Goal: Complete application form

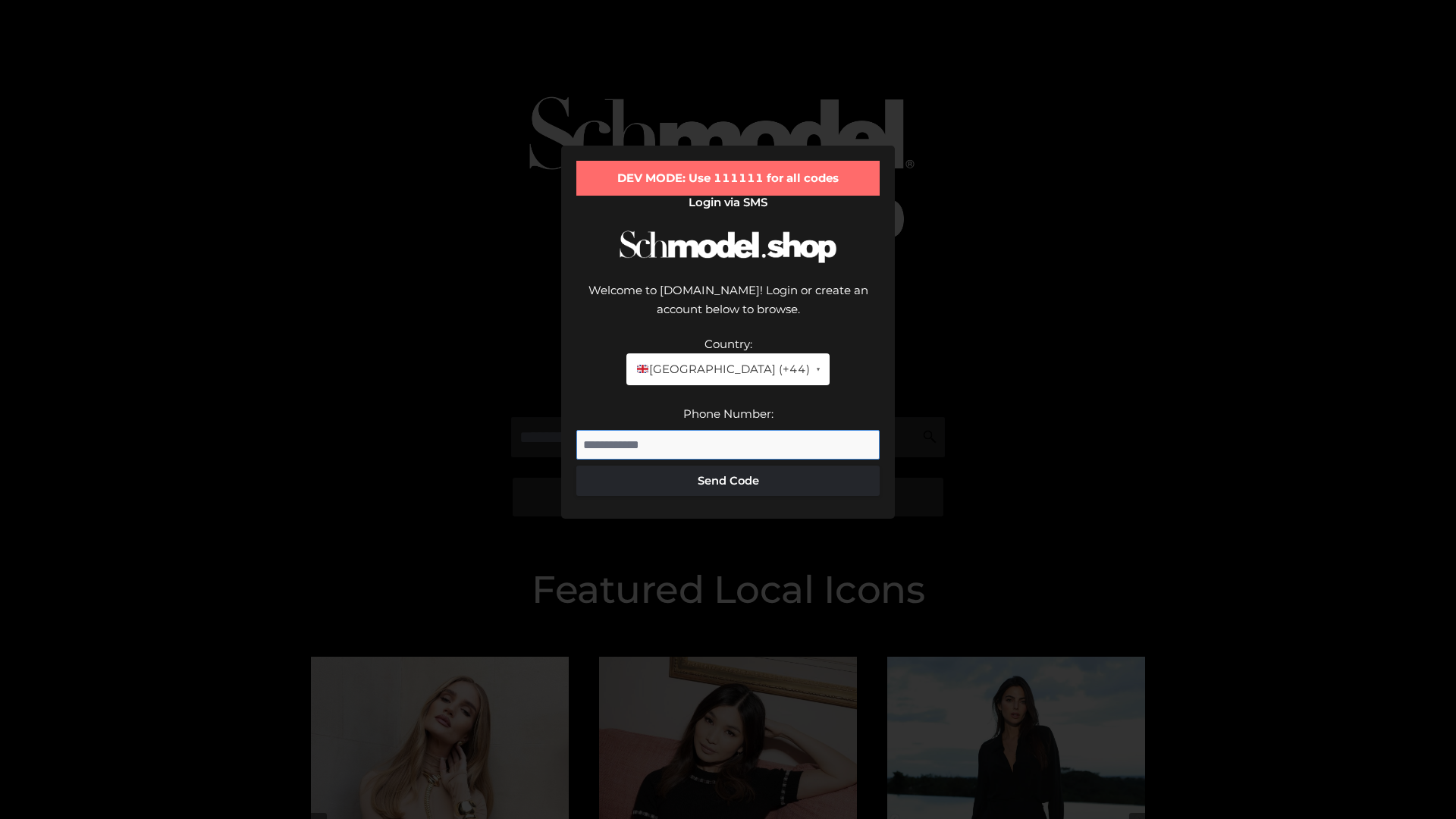
click at [728, 430] on input "Phone Number:" at bounding box center [728, 445] width 304 height 31
type input "**********"
click at [728, 466] on button "Send Code" at bounding box center [728, 481] width 304 height 31
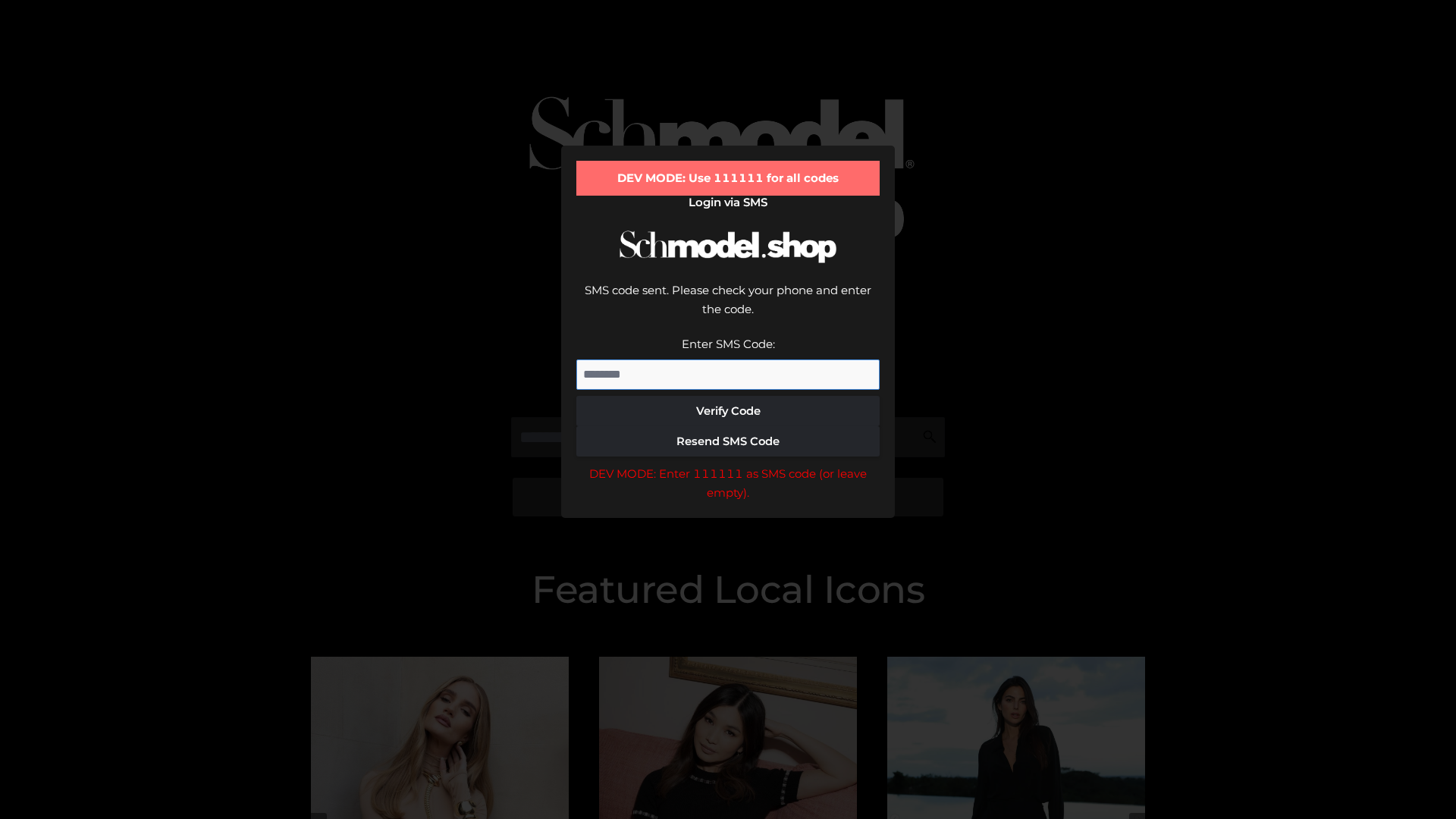
click at [728, 359] on input "Enter SMS Code:" at bounding box center [728, 375] width 304 height 31
type input "******"
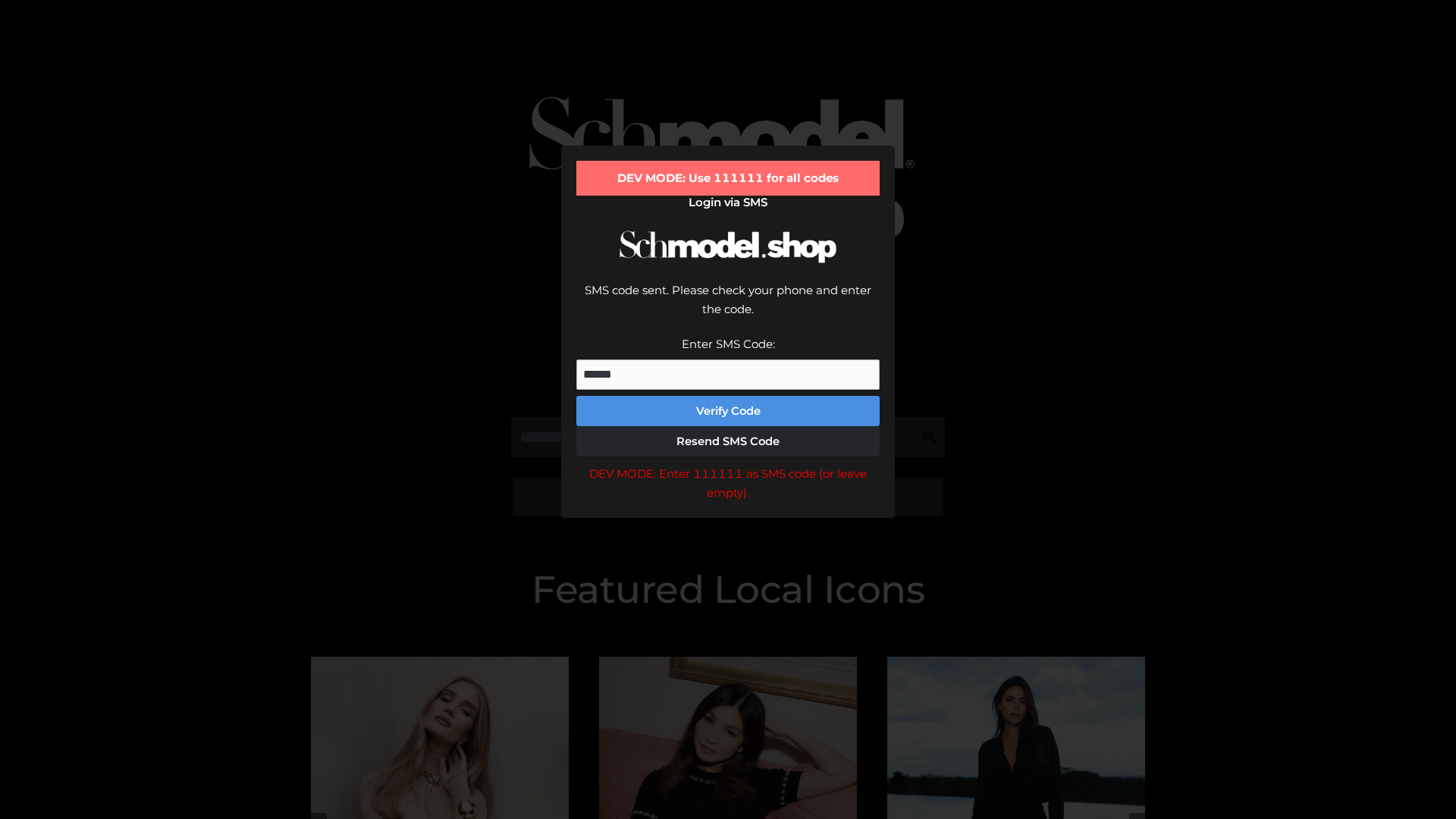
click at [728, 396] on button "Verify Code" at bounding box center [728, 411] width 304 height 31
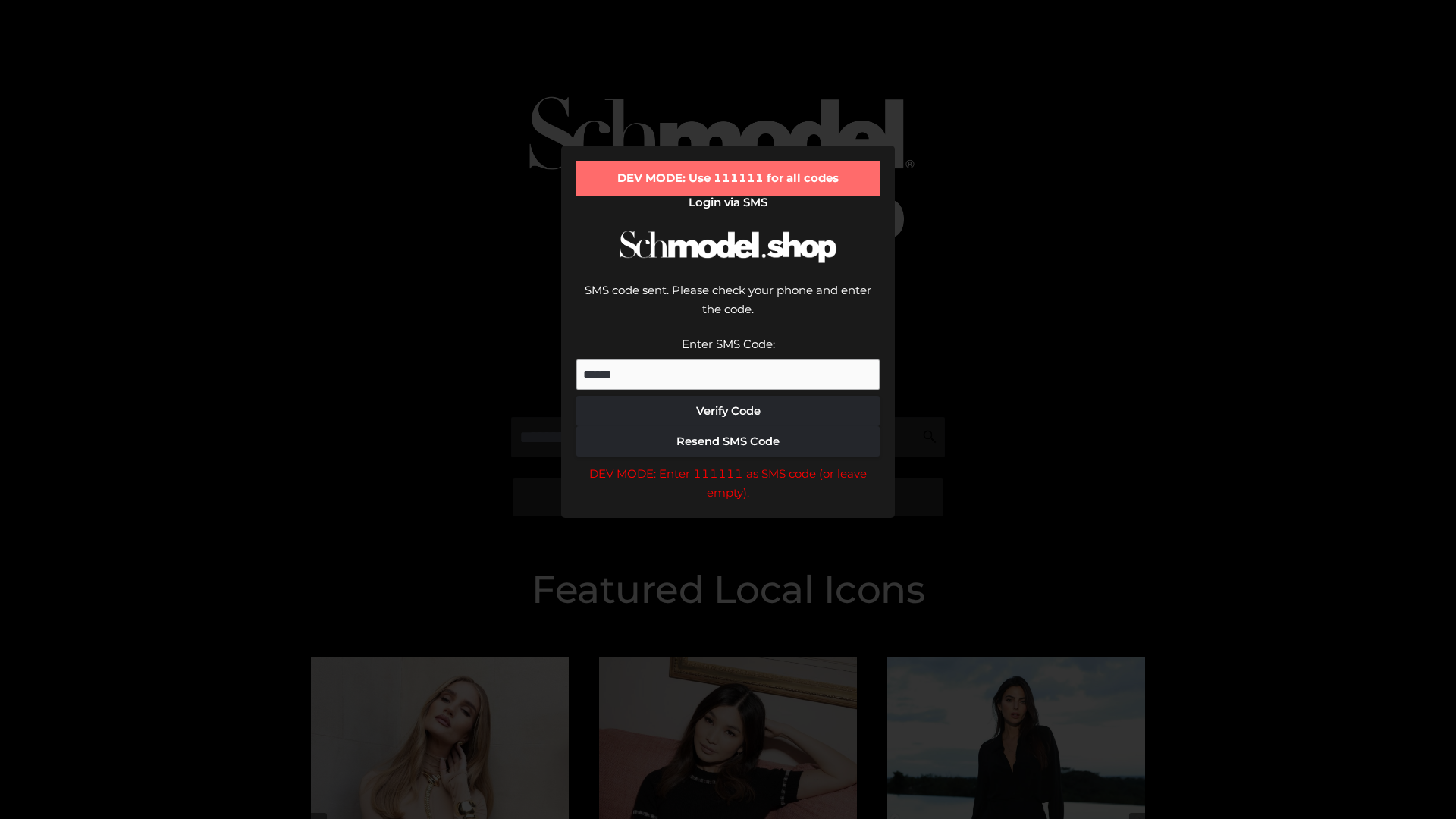
click at [728, 464] on div "DEV MODE: Enter 111111 as SMS code (or leave empty)." at bounding box center [728, 483] width 304 height 38
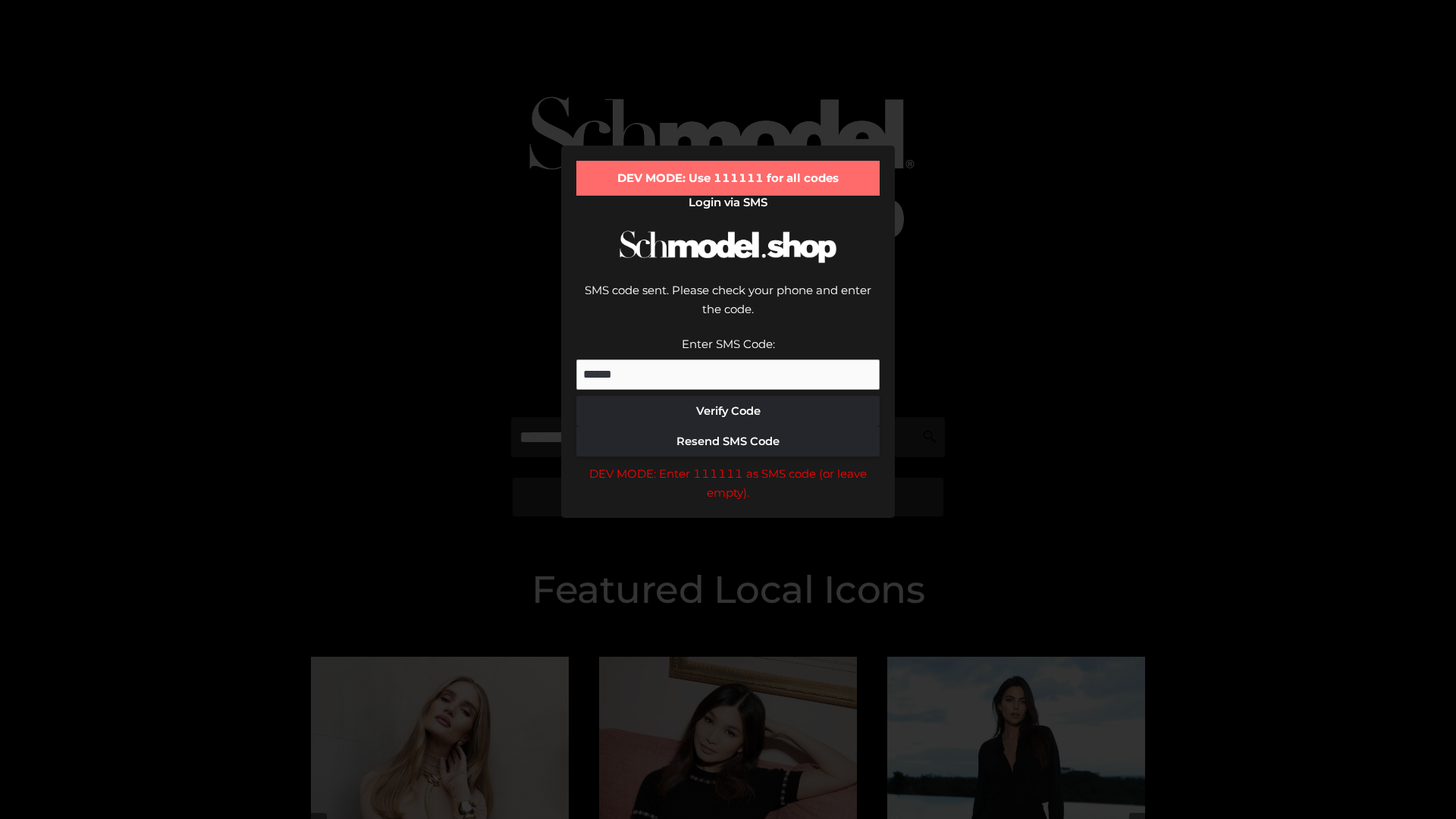
click at [728, 464] on div "DEV MODE: Enter 111111 as SMS code (or leave empty)." at bounding box center [728, 483] width 304 height 38
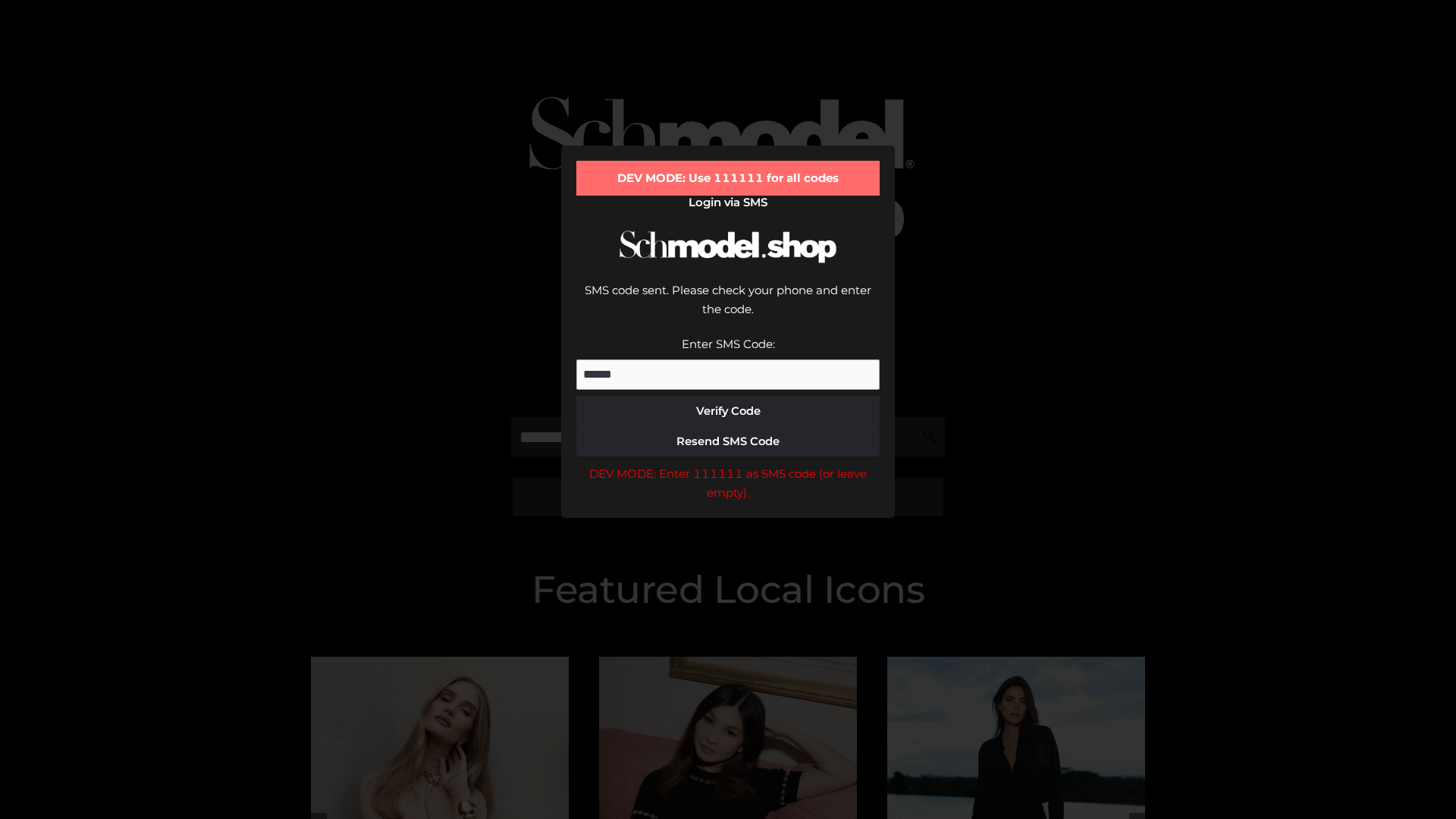
click at [728, 464] on div "DEV MODE: Enter 111111 as SMS code (or leave empty)." at bounding box center [728, 483] width 304 height 38
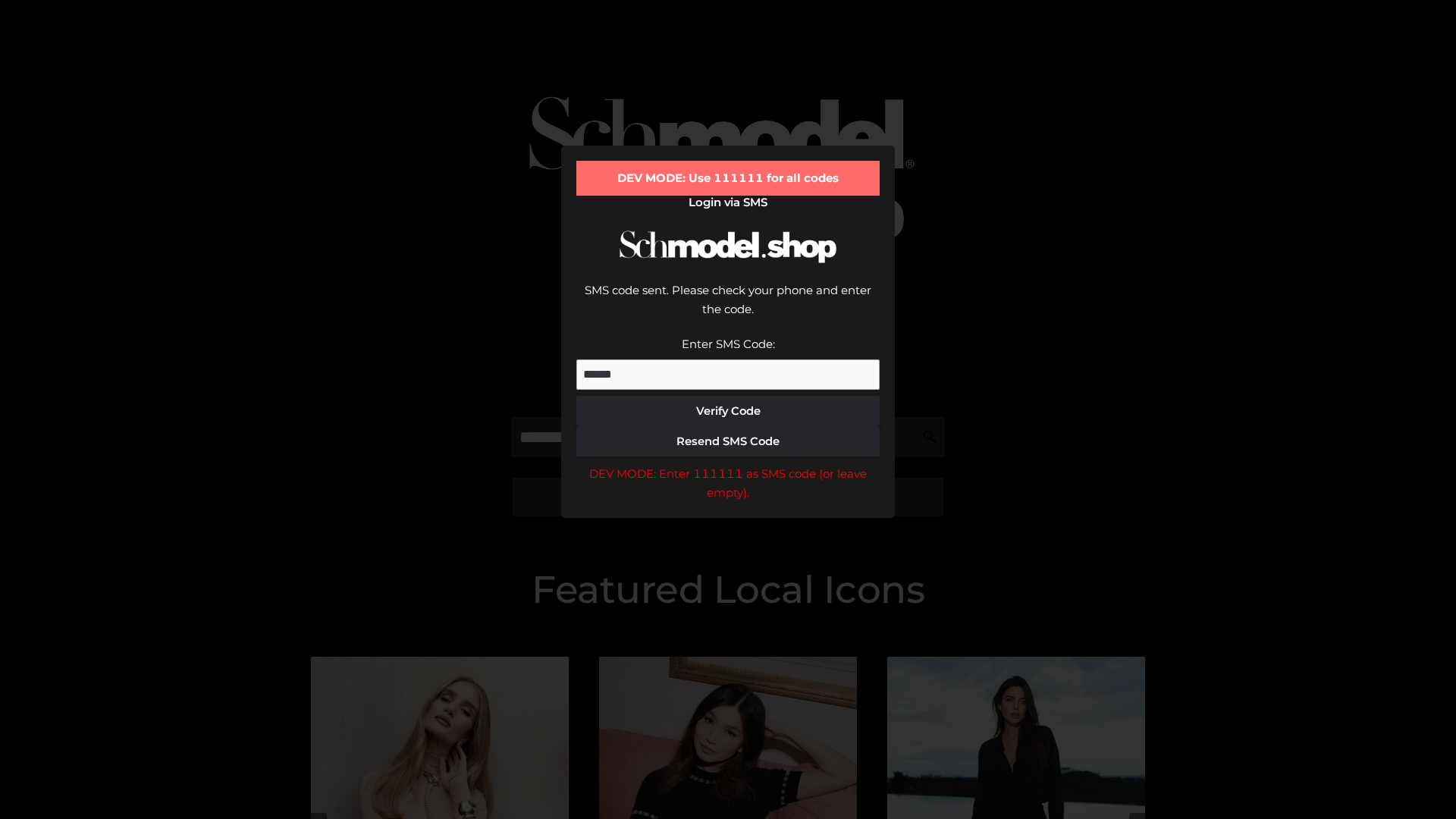
click at [728, 464] on div "DEV MODE: Enter 111111 as SMS code (or leave empty)." at bounding box center [728, 483] width 304 height 38
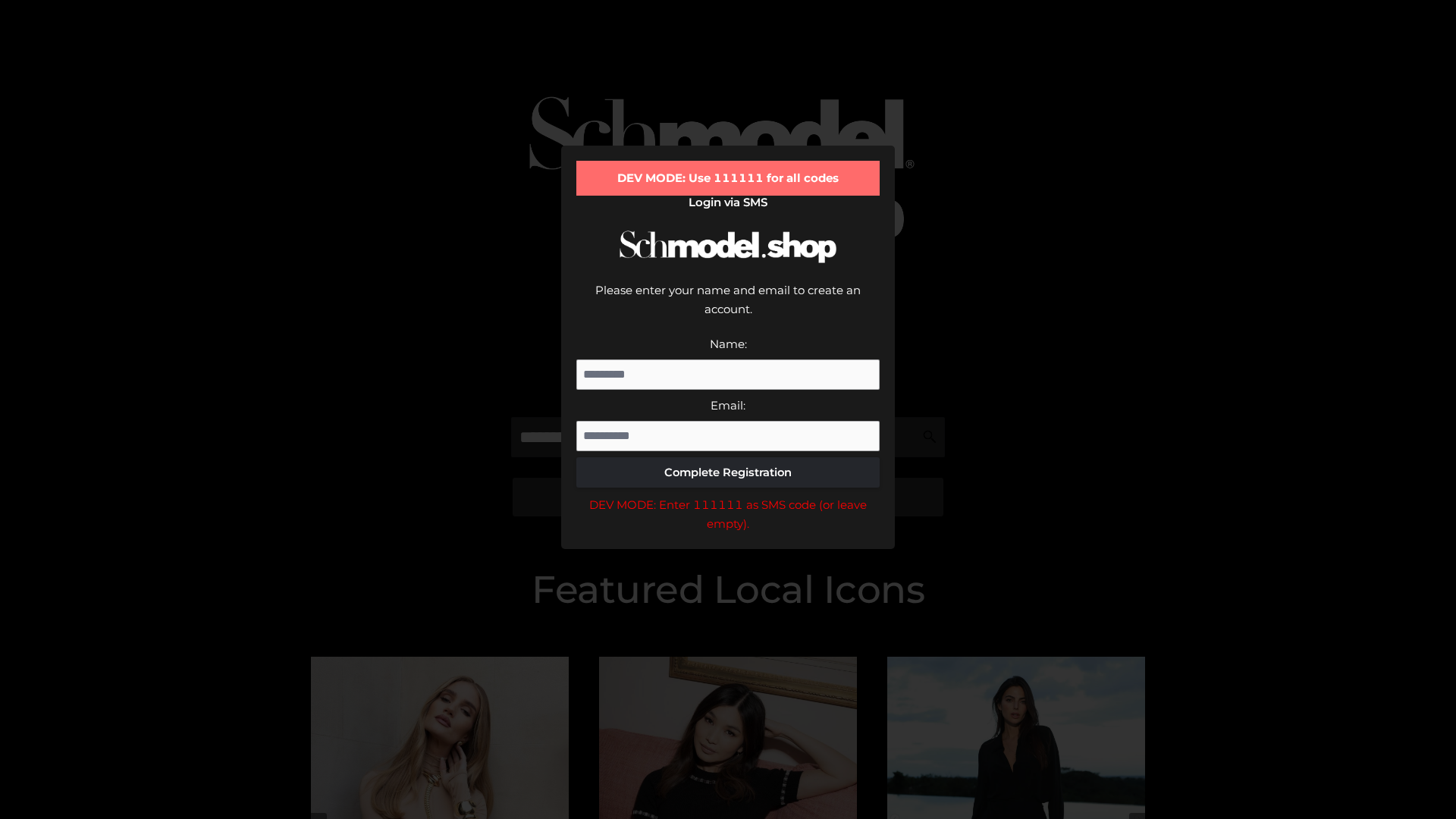
click at [728, 496] on div "DEV MODE: Enter 111111 as SMS code (or leave empty)." at bounding box center [728, 514] width 304 height 38
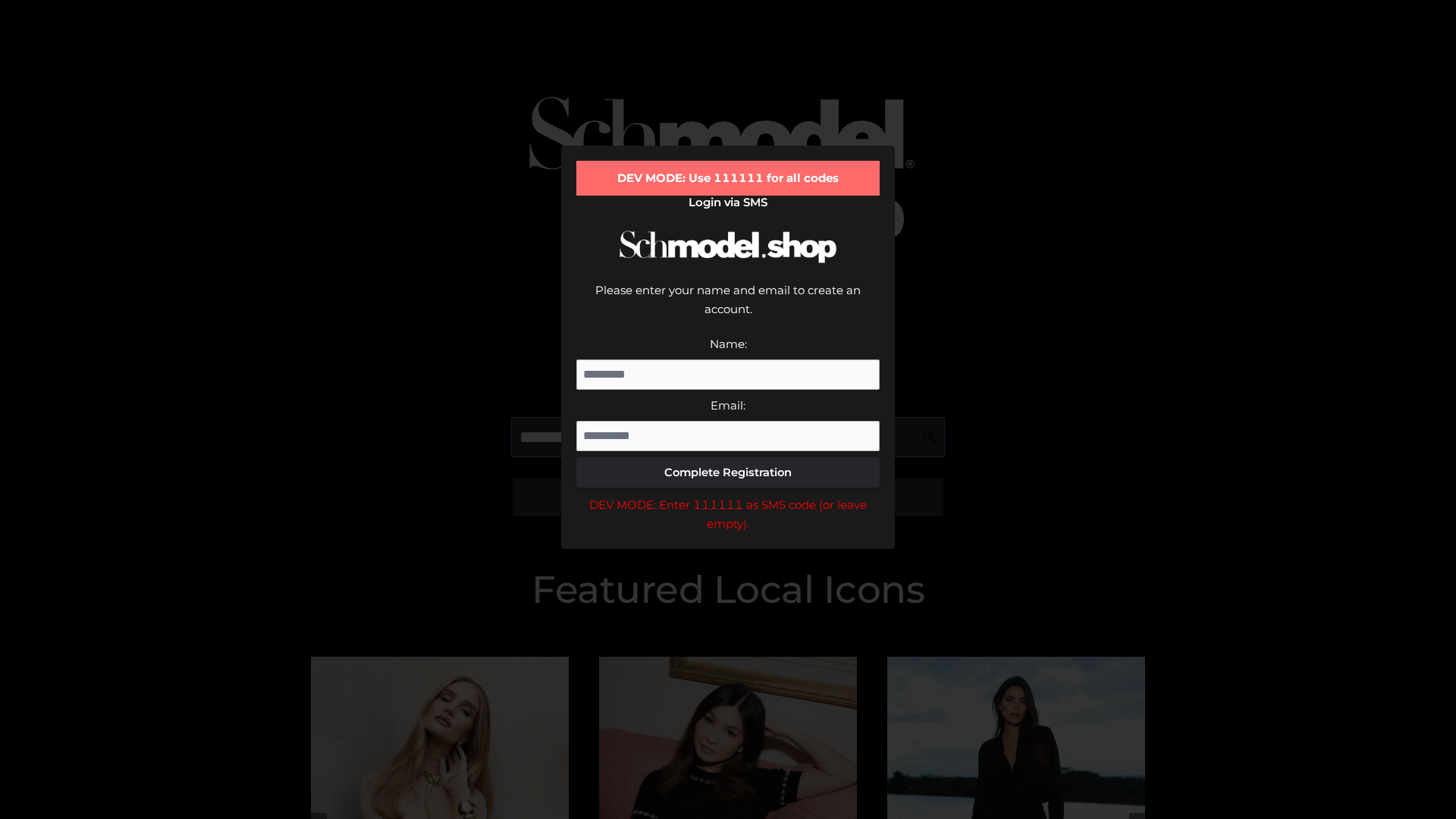
scroll to position [0, 23]
click at [728, 496] on div "DEV MODE: Enter 111111 as SMS code (or leave empty)." at bounding box center [728, 514] width 304 height 38
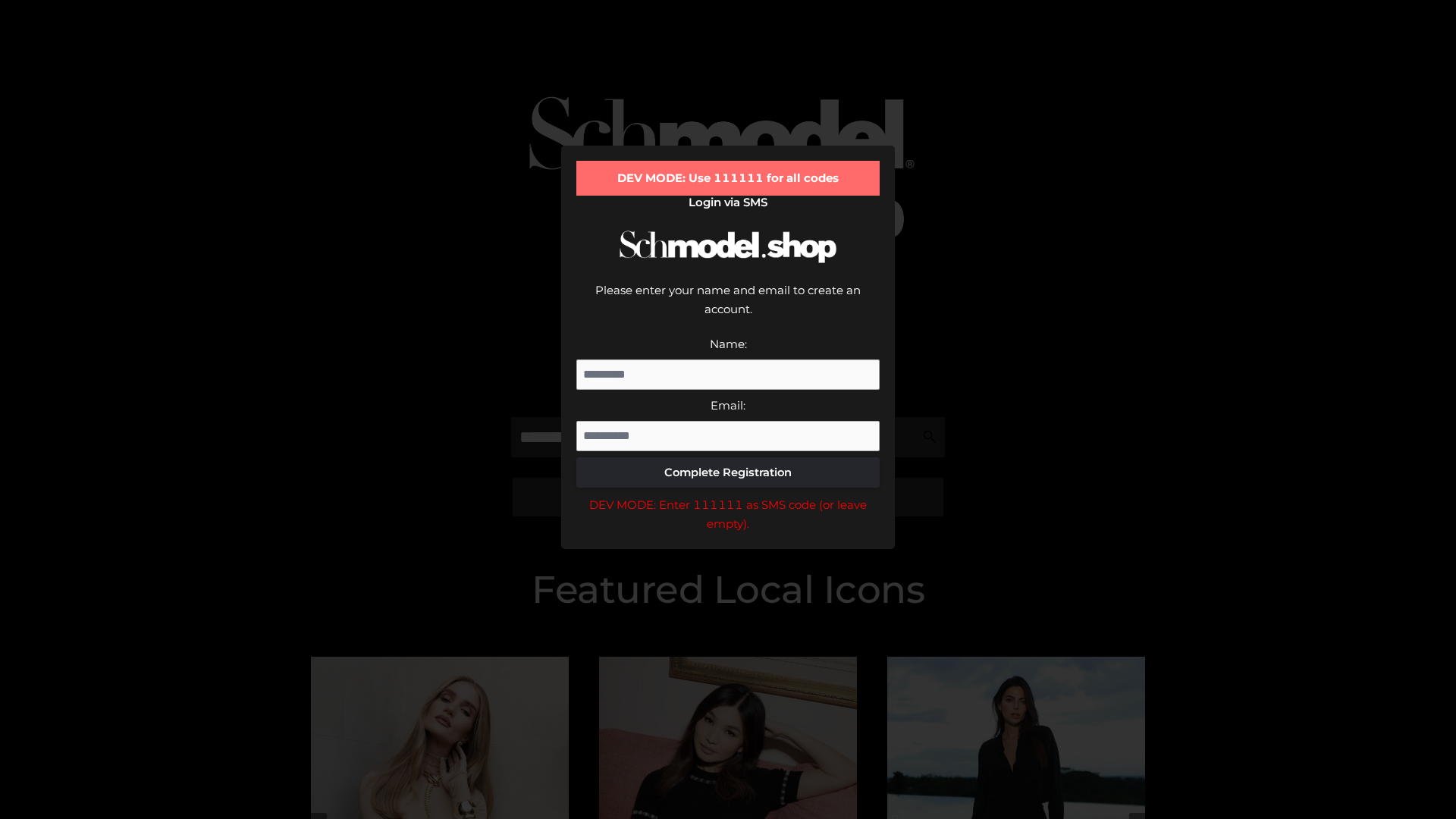
click at [728, 496] on div "DEV MODE: Enter 111111 as SMS code (or leave empty)." at bounding box center [728, 514] width 304 height 38
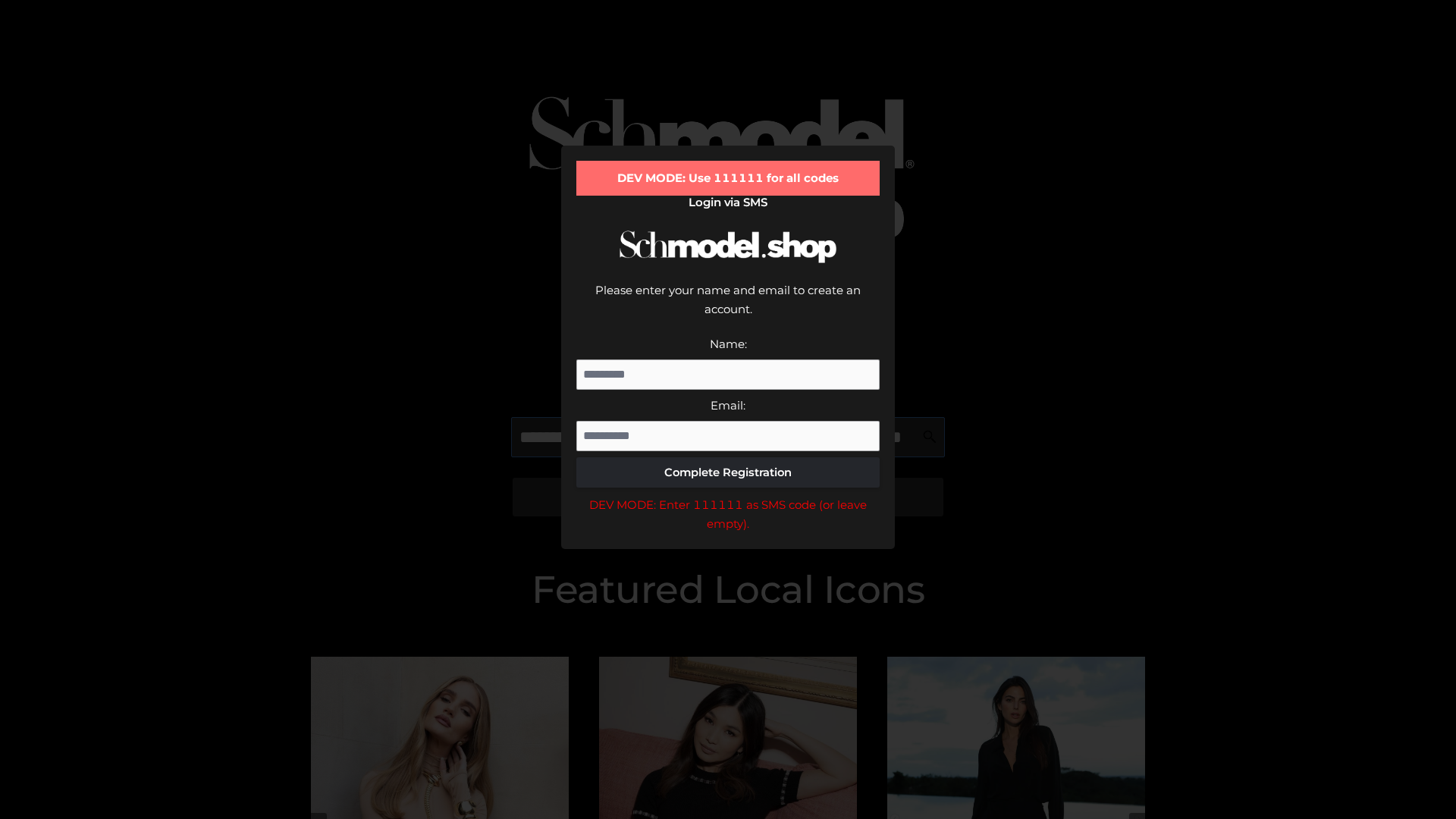
scroll to position [0, 111]
click at [728, 496] on div "DEV MODE: Enter 111111 as SMS code (or leave empty)." at bounding box center [728, 514] width 304 height 38
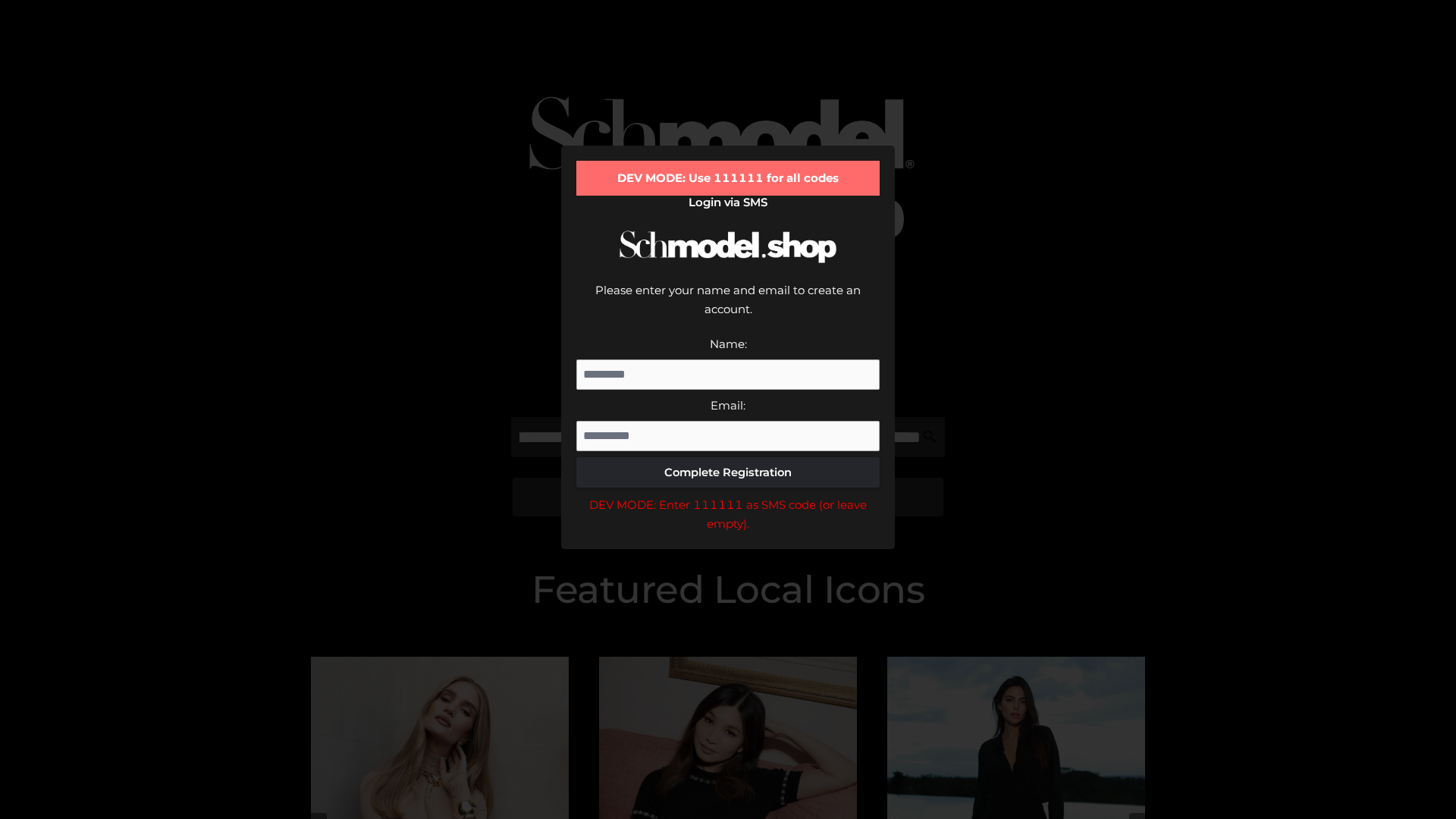
click at [728, 496] on div "DEV MODE: Enter 111111 as SMS code (or leave empty)." at bounding box center [728, 514] width 304 height 38
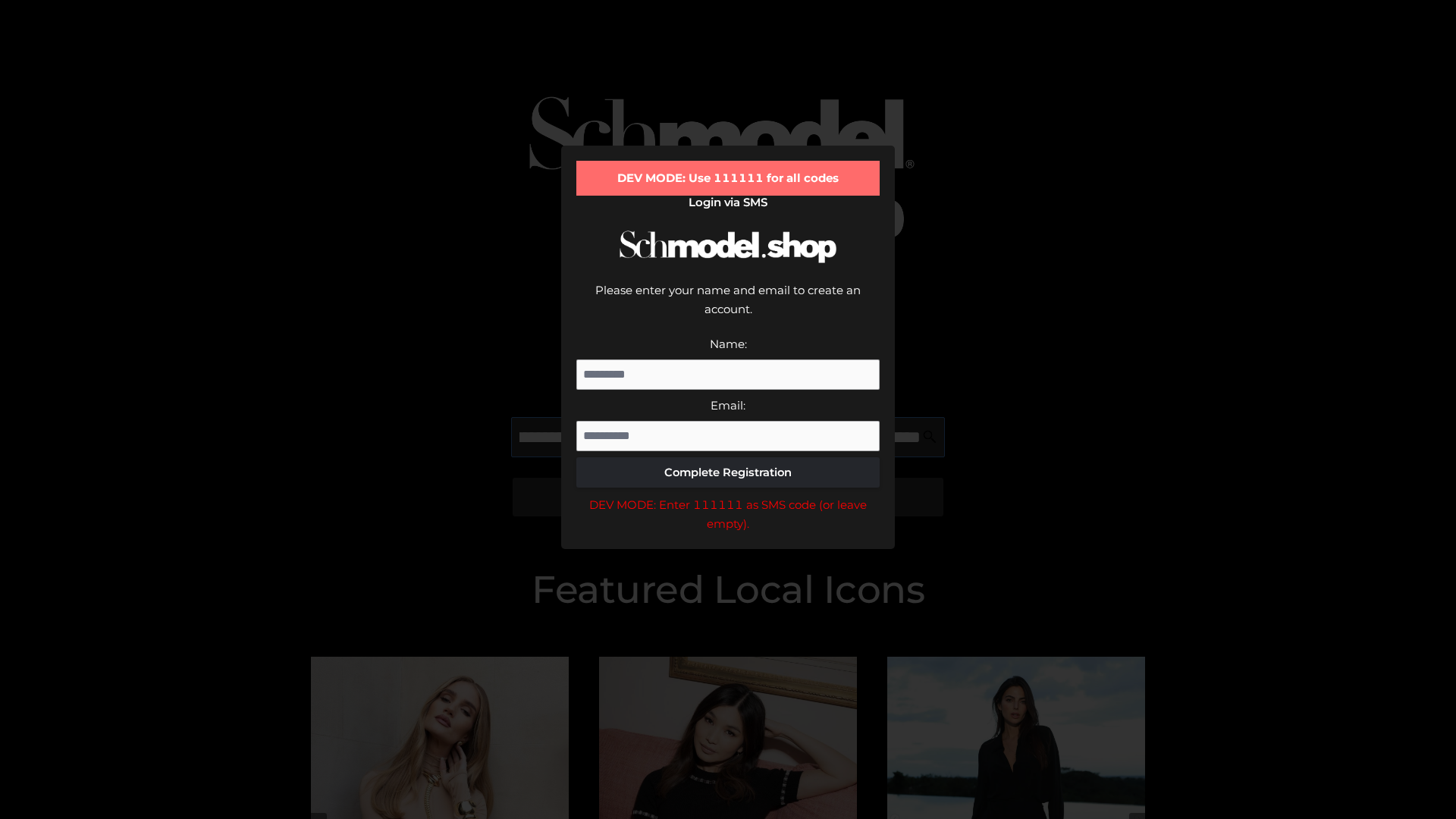
scroll to position [0, 202]
click at [728, 496] on div "DEV MODE: Enter 111111 as SMS code (or leave empty)." at bounding box center [728, 514] width 304 height 38
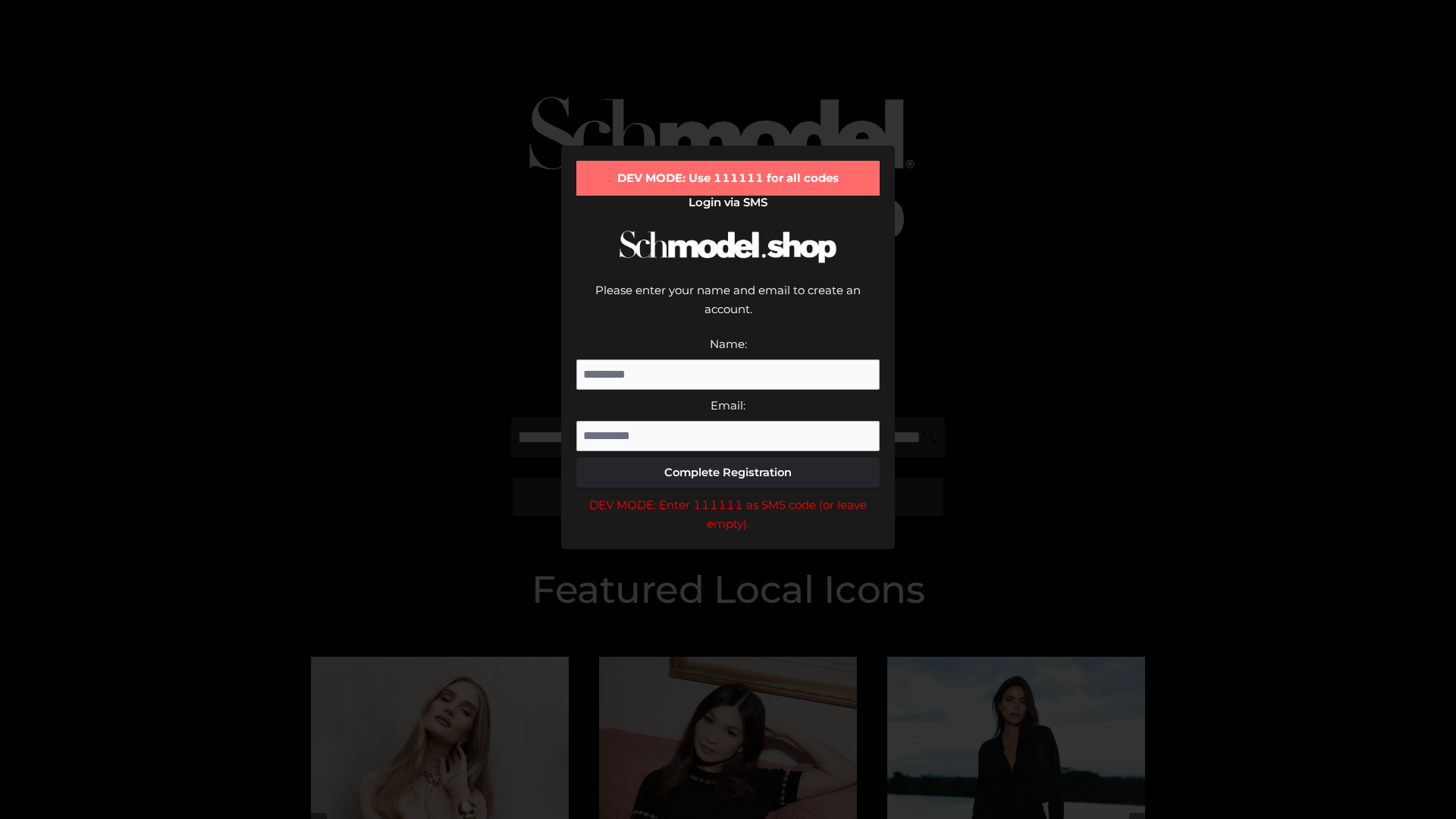
click at [728, 496] on div "DEV MODE: Enter 111111 as SMS code (or leave empty)." at bounding box center [728, 514] width 304 height 38
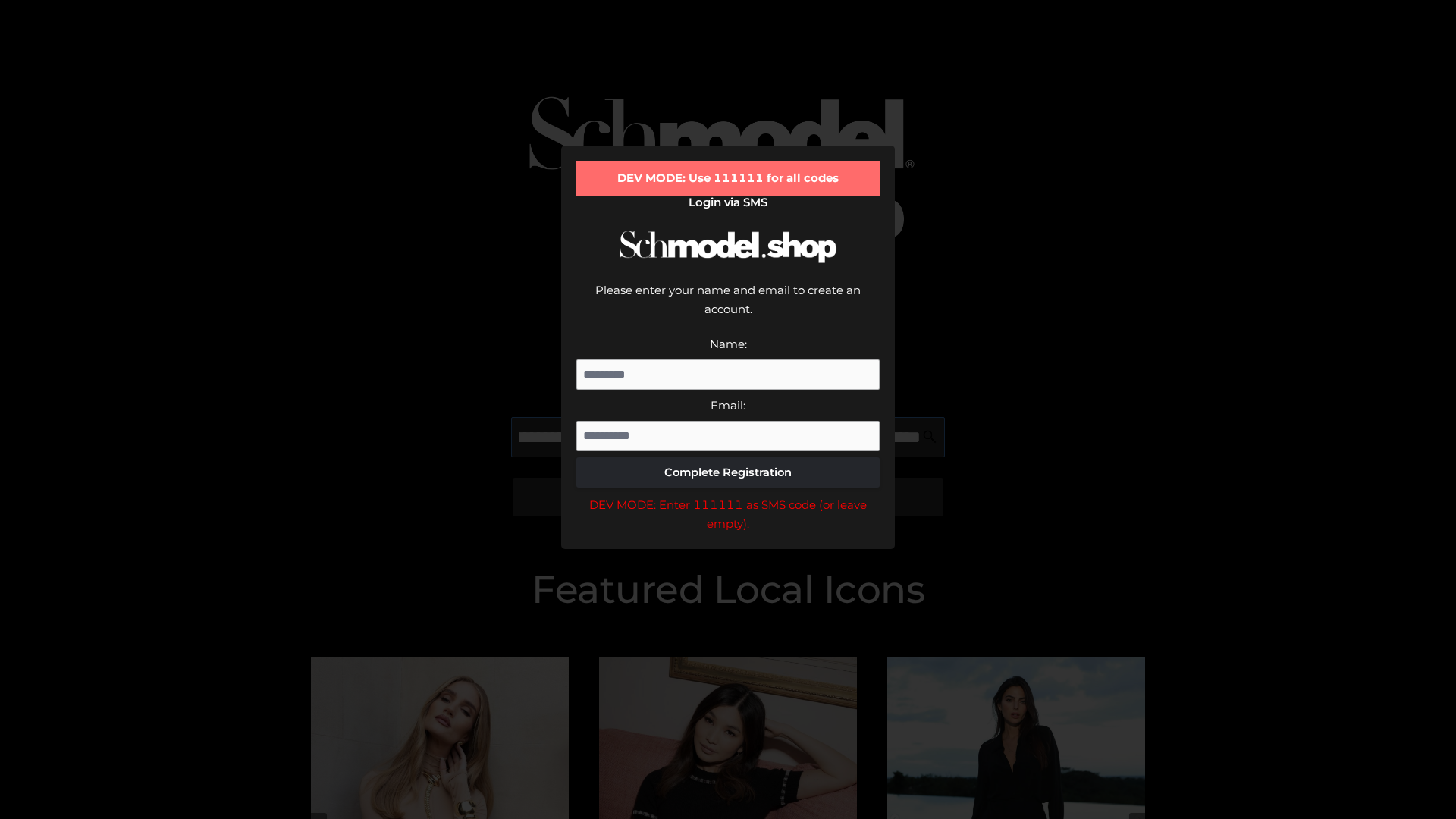
scroll to position [0, 298]
click at [728, 496] on div "DEV MODE: Enter 111111 as SMS code (or leave empty)." at bounding box center [728, 514] width 304 height 38
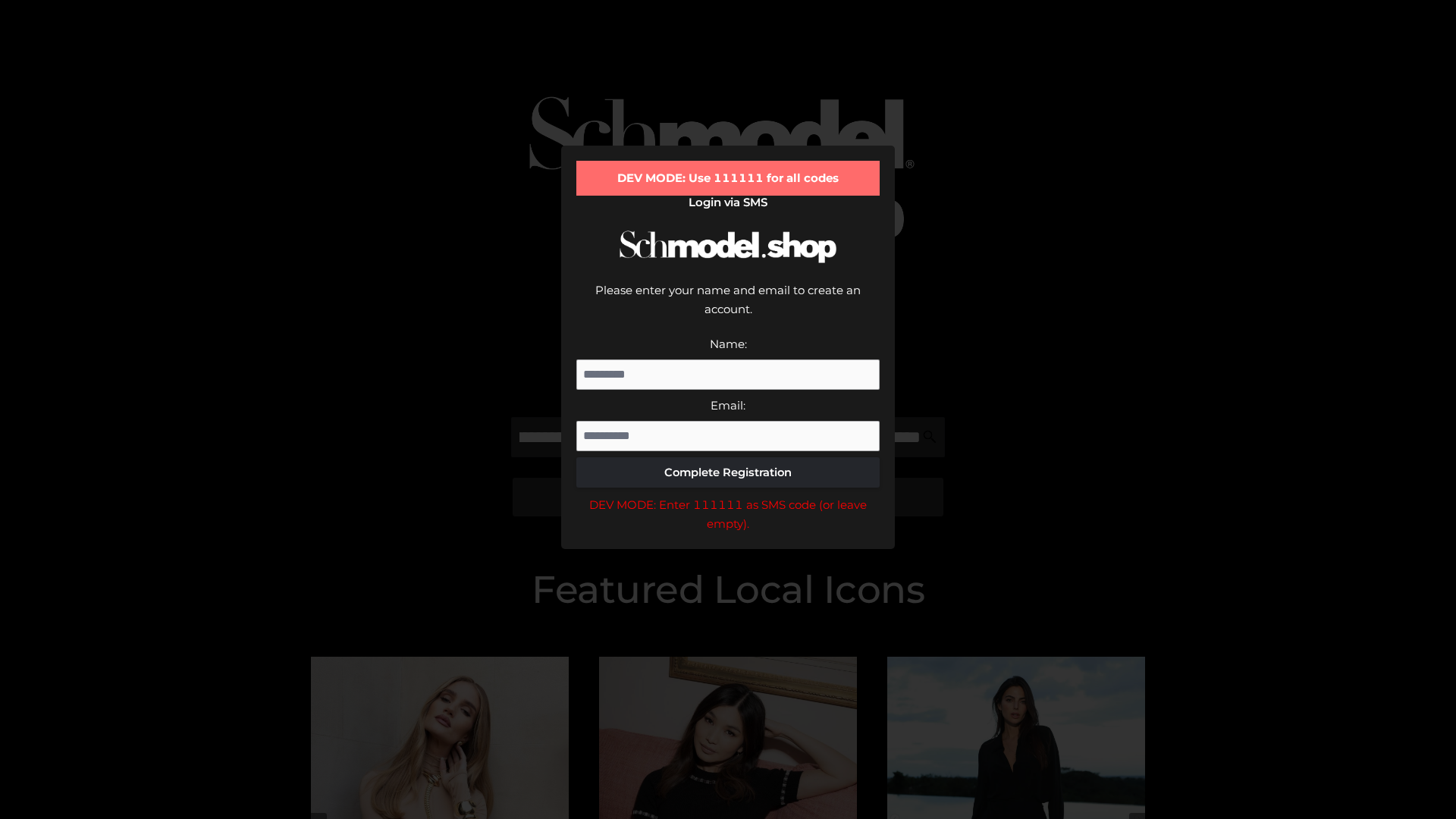
click at [728, 496] on div "DEV MODE: Enter 111111 as SMS code (or leave empty)." at bounding box center [728, 514] width 304 height 38
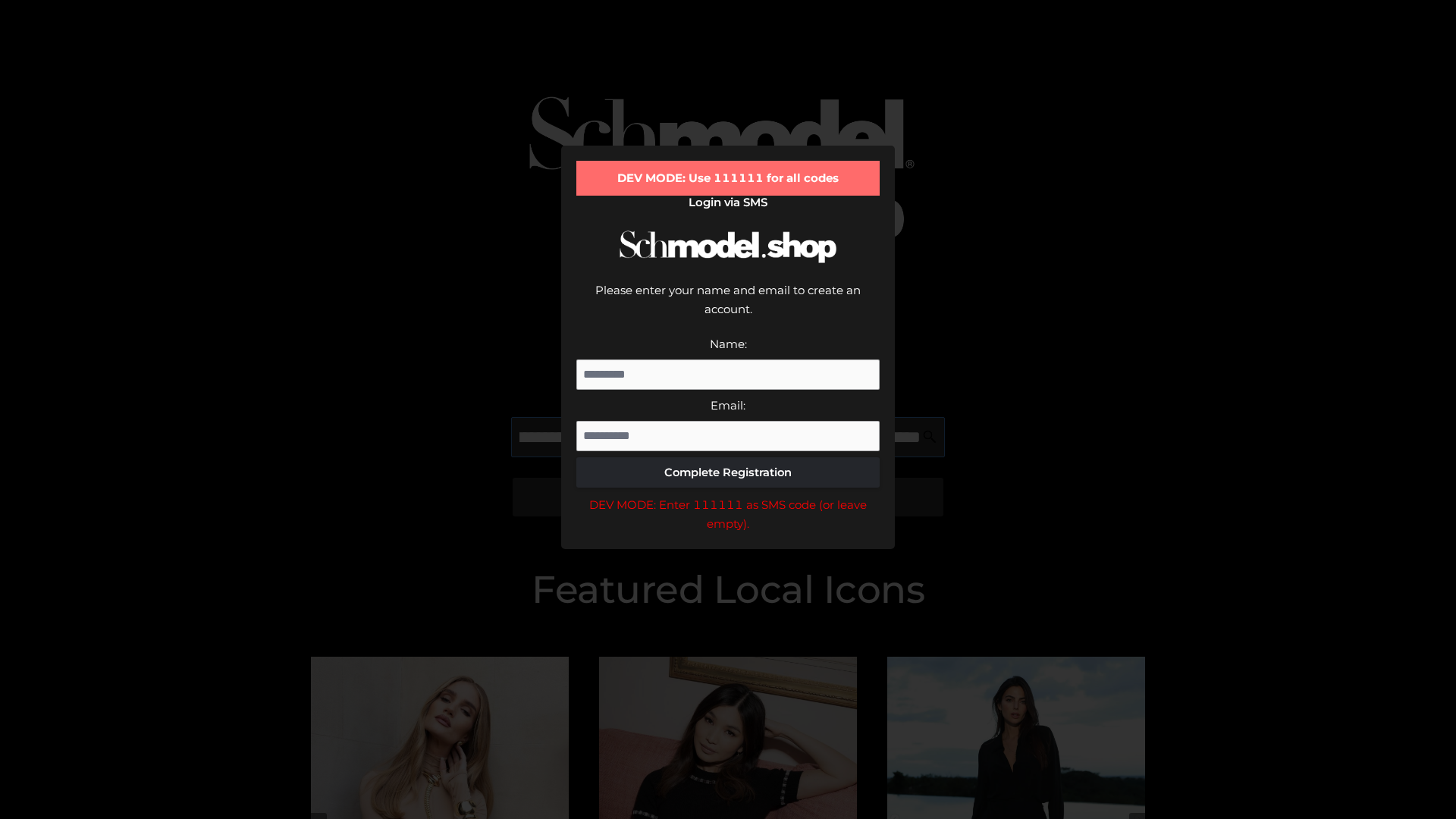
scroll to position [0, 386]
click at [728, 496] on div "DEV MODE: Enter 111111 as SMS code (or leave empty)." at bounding box center [728, 514] width 304 height 38
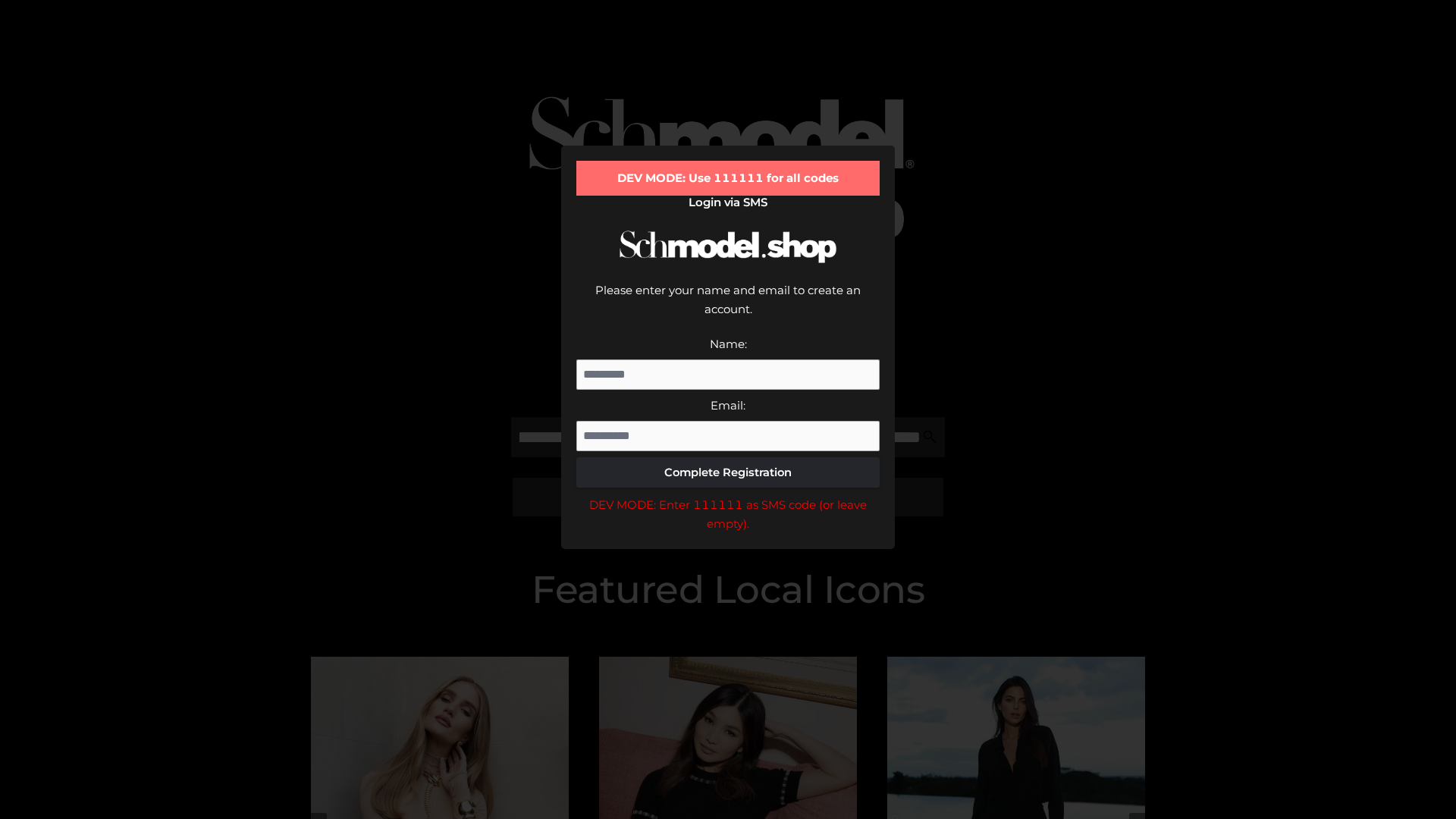
click at [728, 496] on div "DEV MODE: Enter 111111 as SMS code (or leave empty)." at bounding box center [728, 514] width 304 height 38
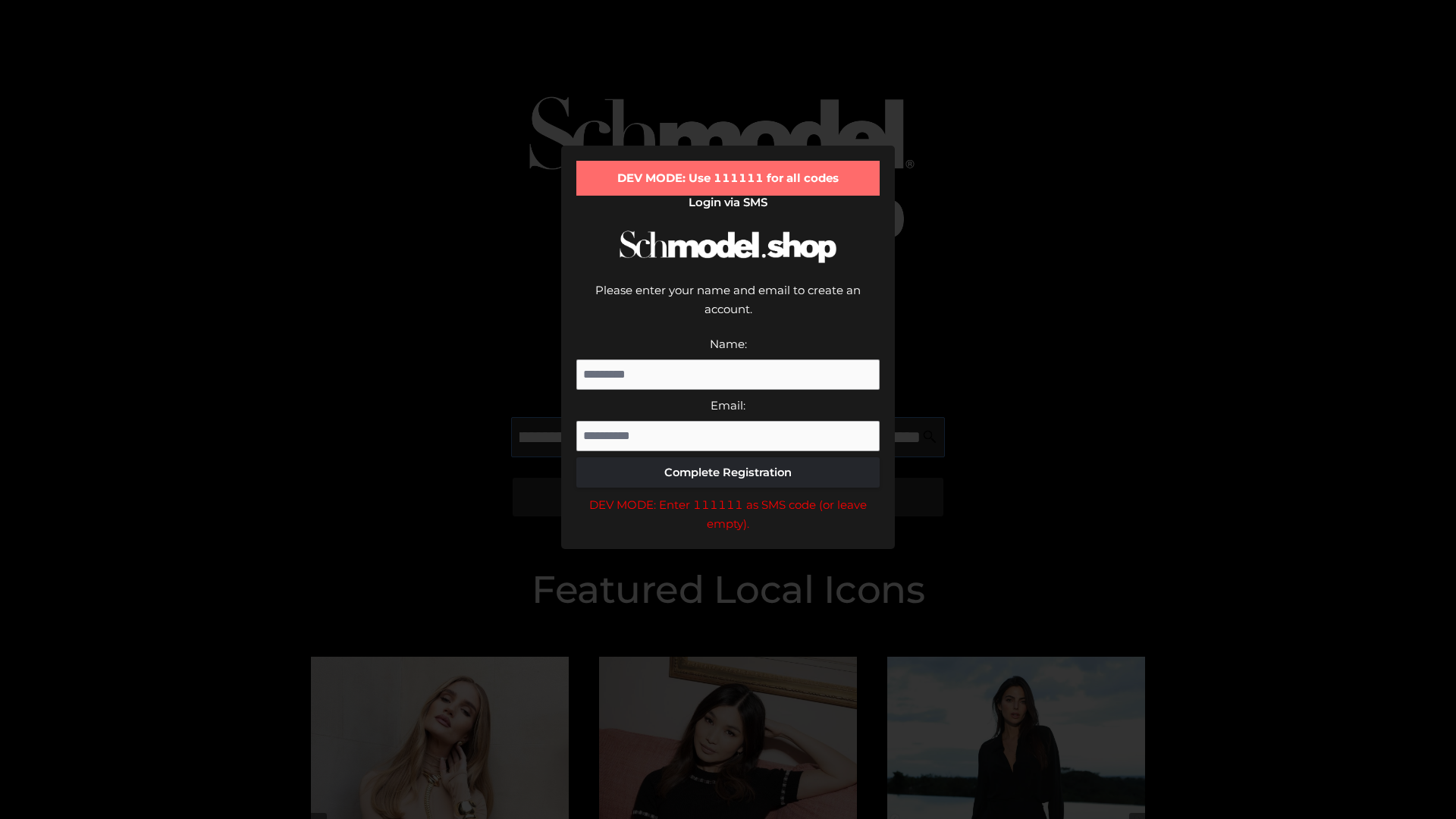
scroll to position [0, 477]
click at [728, 496] on div "DEV MODE: Enter 111111 as SMS code (or leave empty)." at bounding box center [728, 514] width 304 height 38
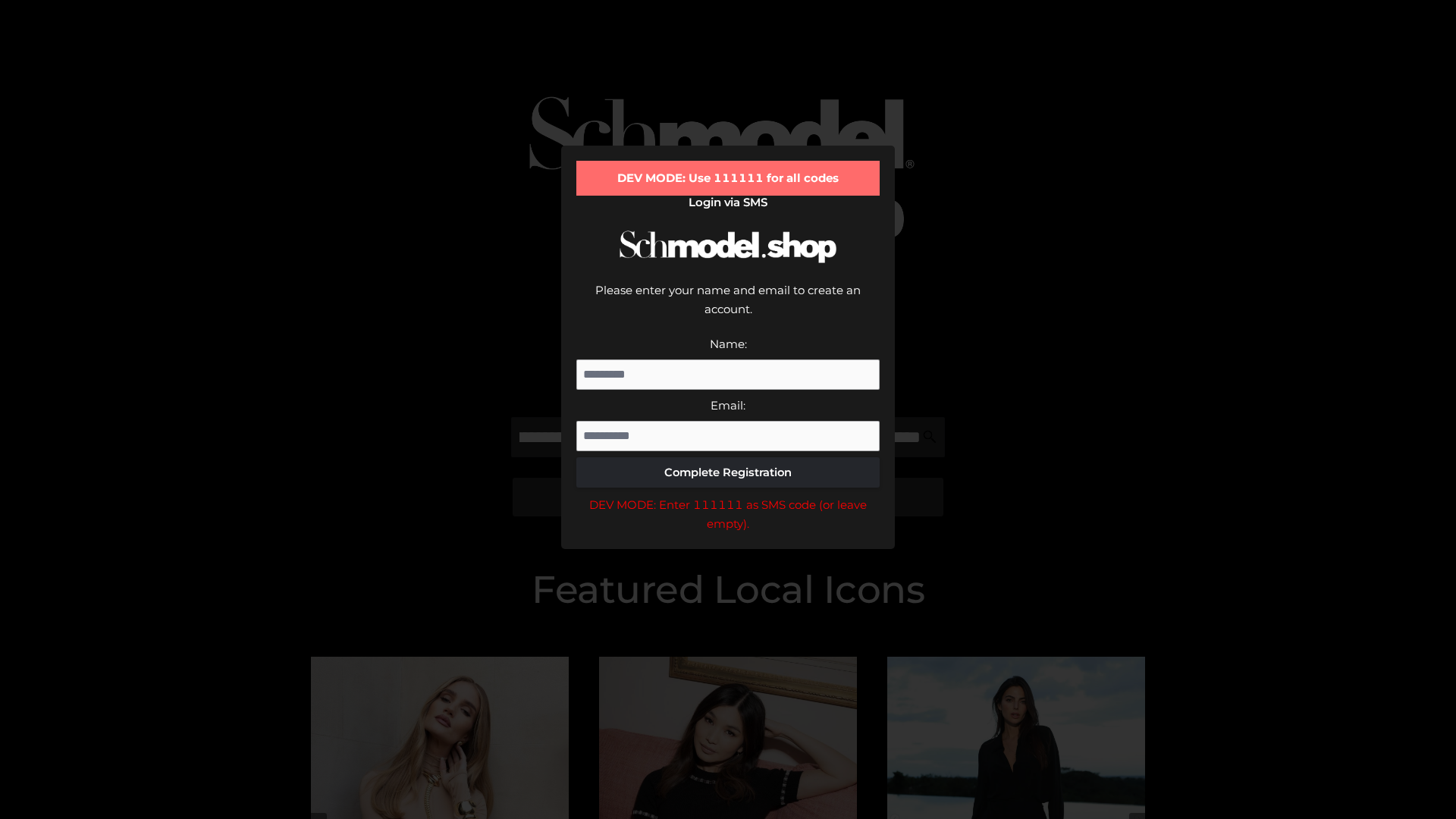
click at [728, 496] on div "DEV MODE: Enter 111111 as SMS code (or leave empty)." at bounding box center [728, 514] width 304 height 38
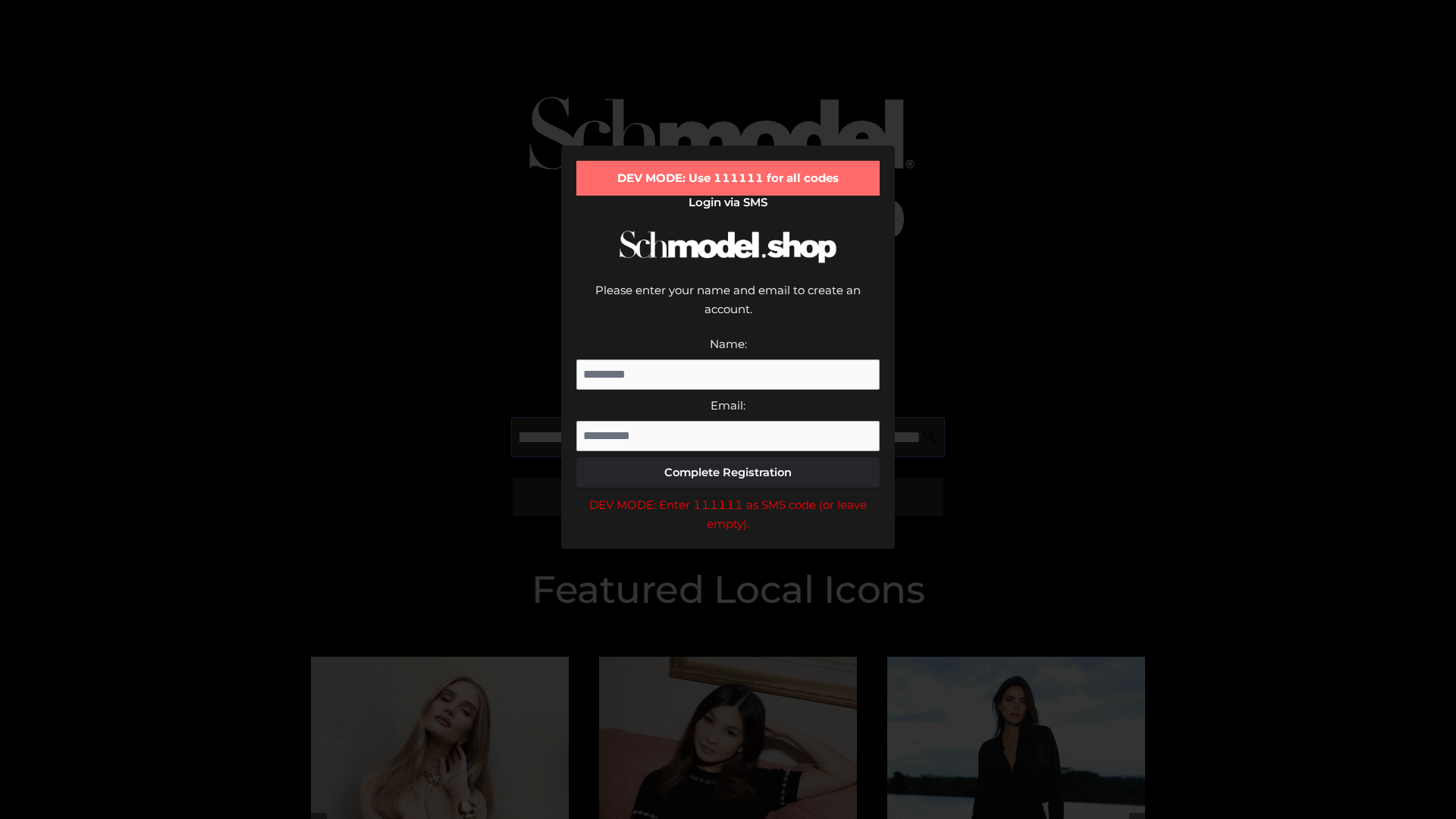
scroll to position [0, 571]
click at [728, 496] on div "DEV MODE: Enter 111111 as SMS code (or leave empty)." at bounding box center [728, 514] width 304 height 38
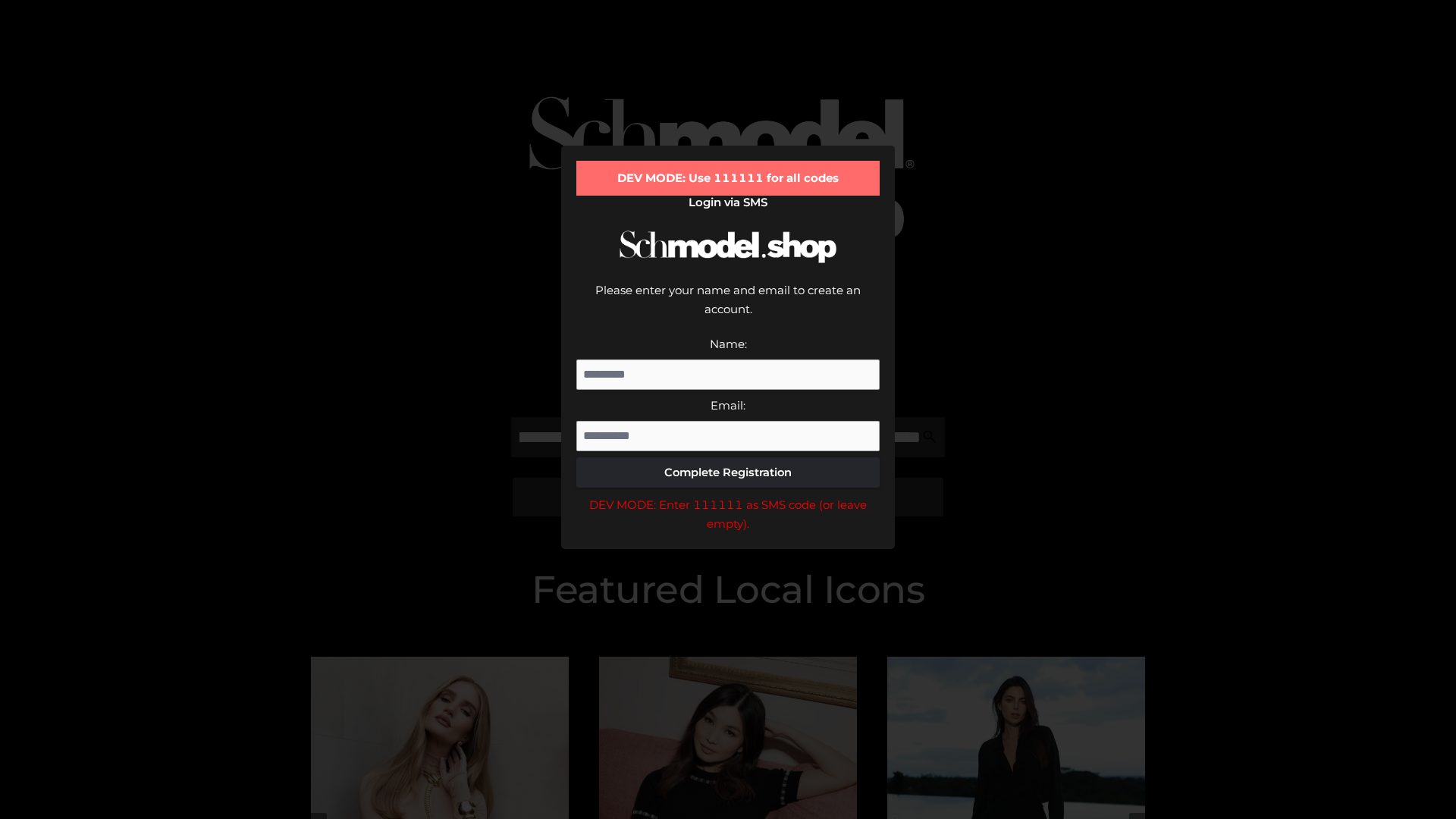
click at [728, 496] on div "DEV MODE: Enter 111111 as SMS code (or leave empty)." at bounding box center [728, 514] width 304 height 38
type input "**********"
